Goal: Transaction & Acquisition: Purchase product/service

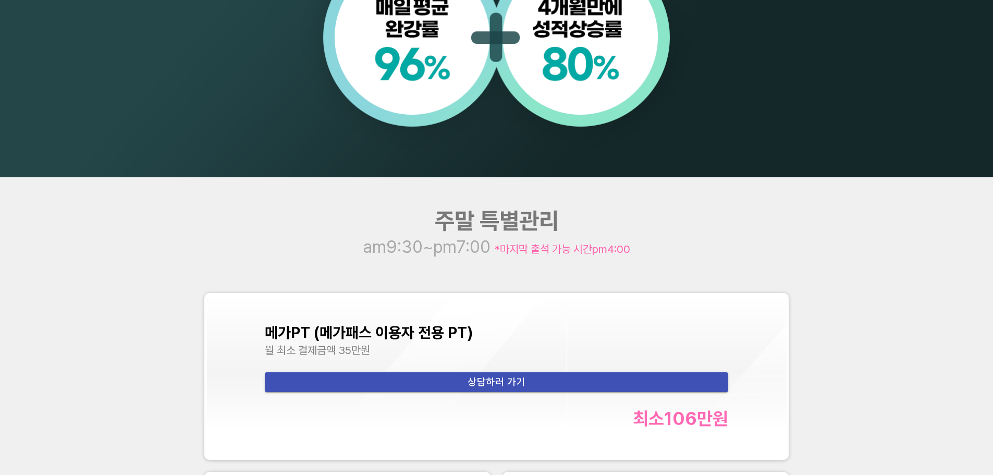
scroll to position [1564, 0]
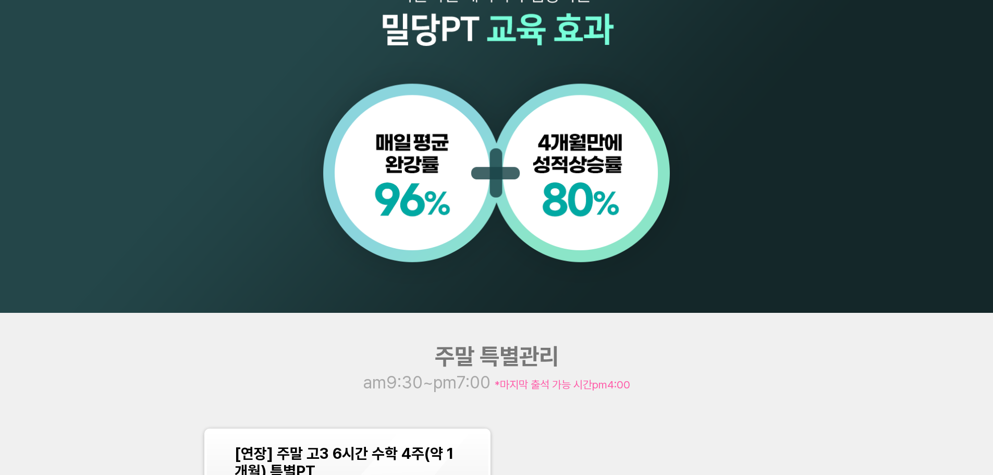
scroll to position [1251, 0]
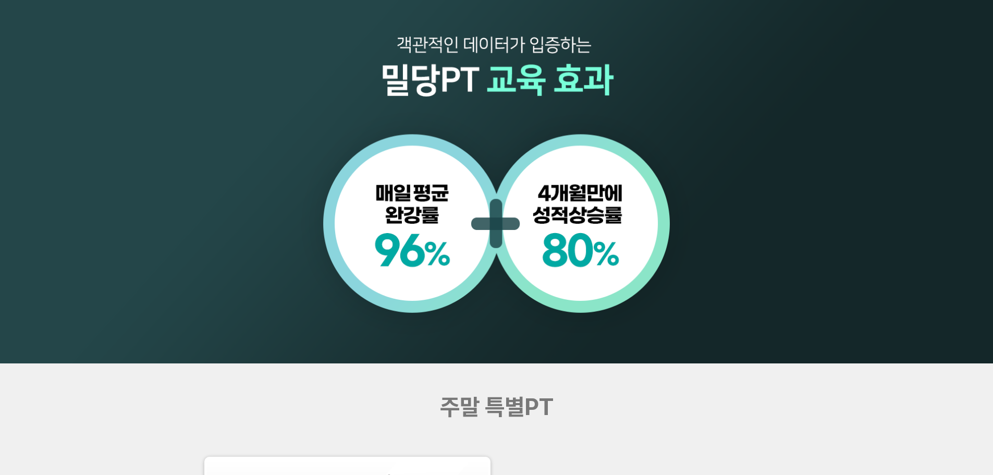
scroll to position [1355, 0]
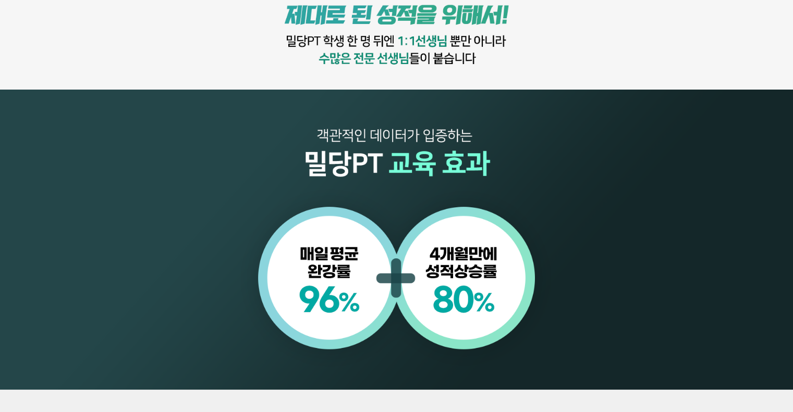
scroll to position [782, 0]
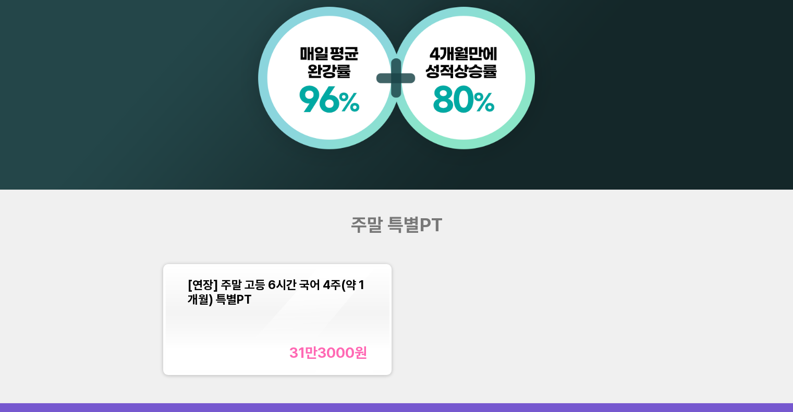
scroll to position [886, 0]
